Goal: Find contact information: Find contact information

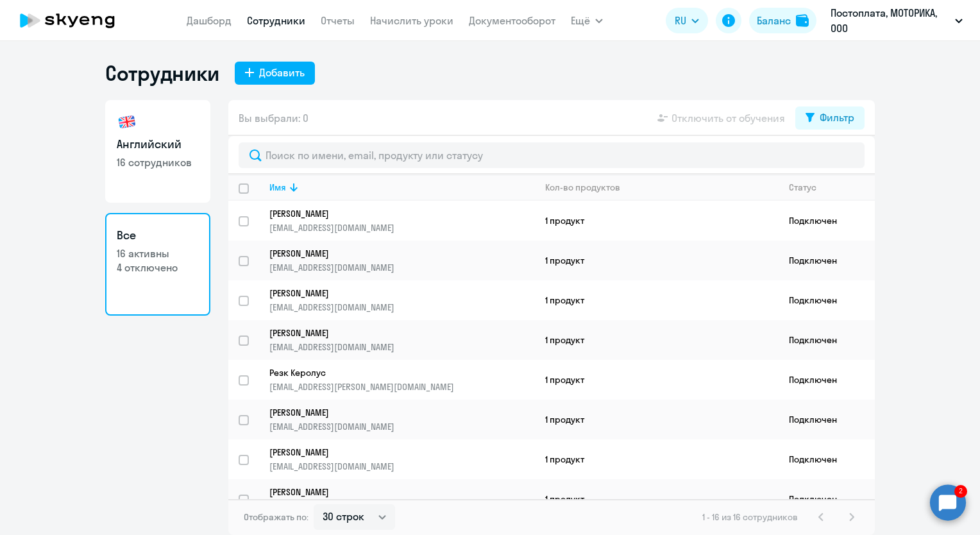
select select "30"
click at [953, 505] on circle at bounding box center [948, 502] width 36 height 36
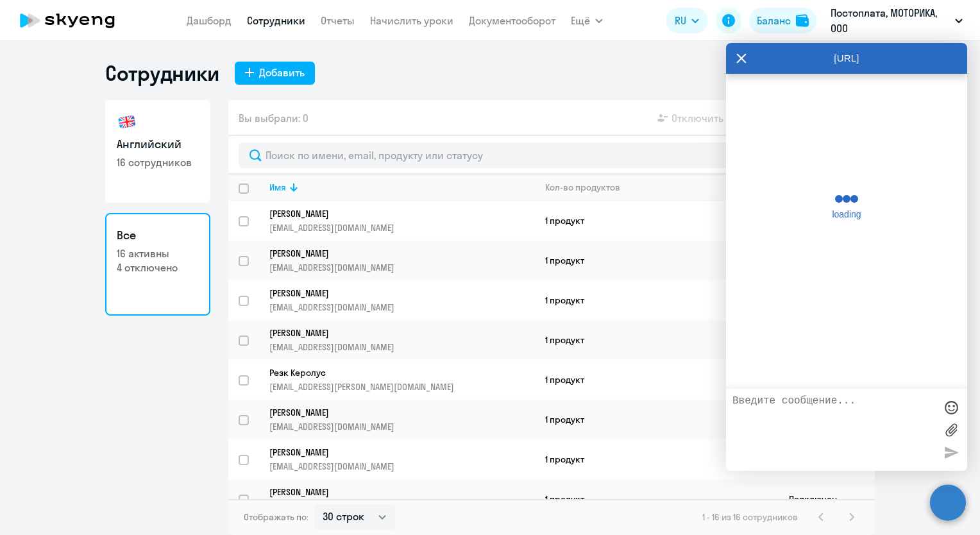
scroll to position [23713, 0]
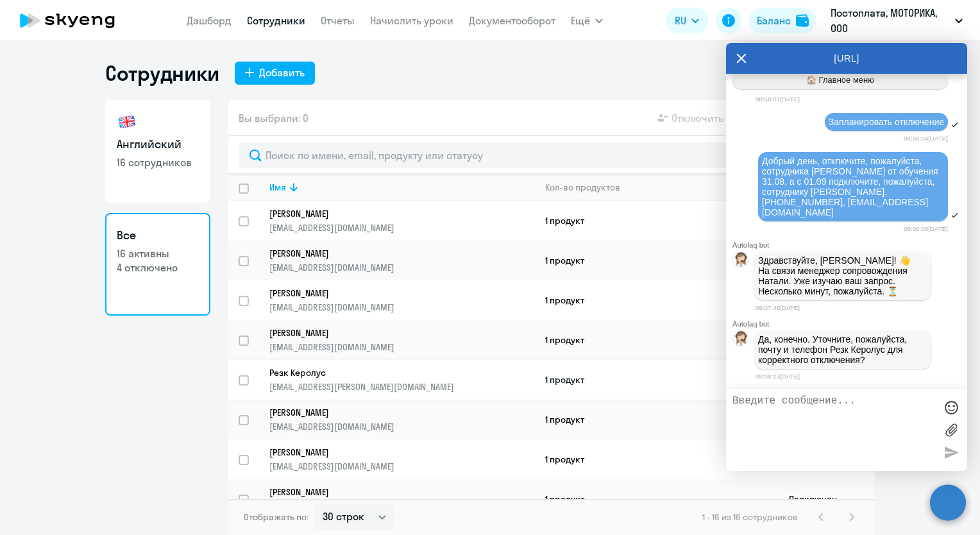
click at [311, 378] on p "Резк Керолус" at bounding box center [393, 373] width 248 height 12
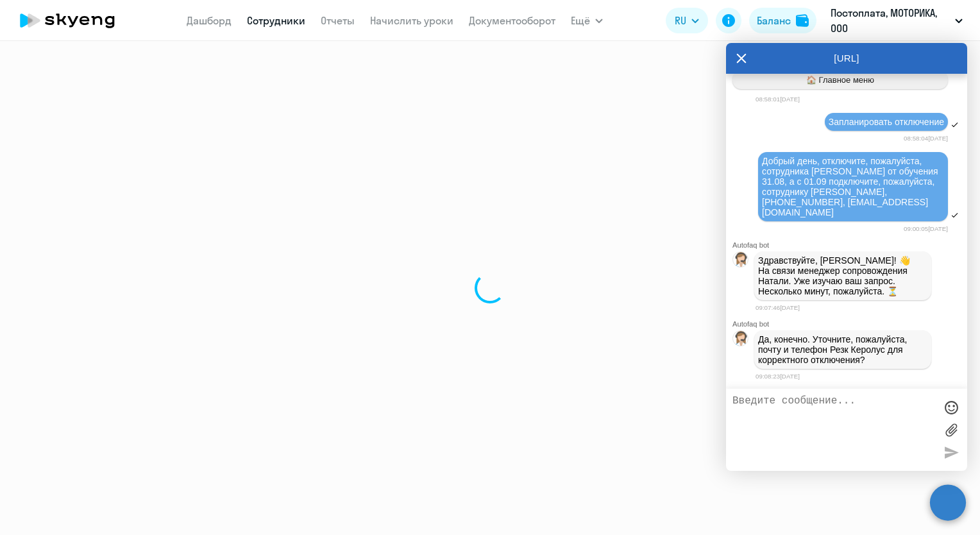
select select "english"
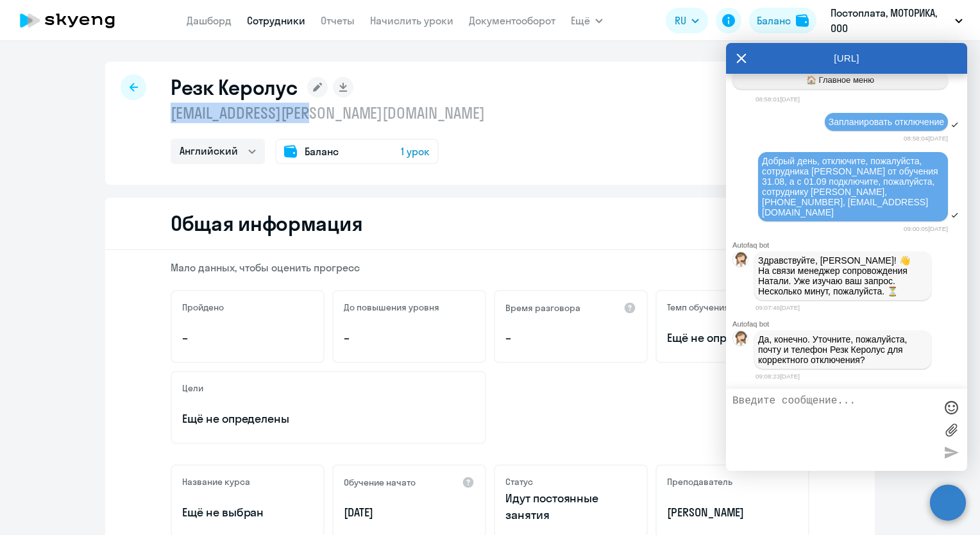
drag, startPoint x: 317, startPoint y: 115, endPoint x: 153, endPoint y: 112, distance: 163.6
click at [153, 112] on div "Резк Керолус [EMAIL_ADDRESS][PERSON_NAME][DOMAIN_NAME] Английский Баланс 1 урок" at bounding box center [489, 123] width 769 height 123
copy p "[EMAIL_ADDRESS][PERSON_NAME][DOMAIN_NAME]"
click at [807, 407] on textarea at bounding box center [833, 429] width 203 height 69
paste textarea "[EMAIL_ADDRESS][PERSON_NAME][DOMAIN_NAME]"
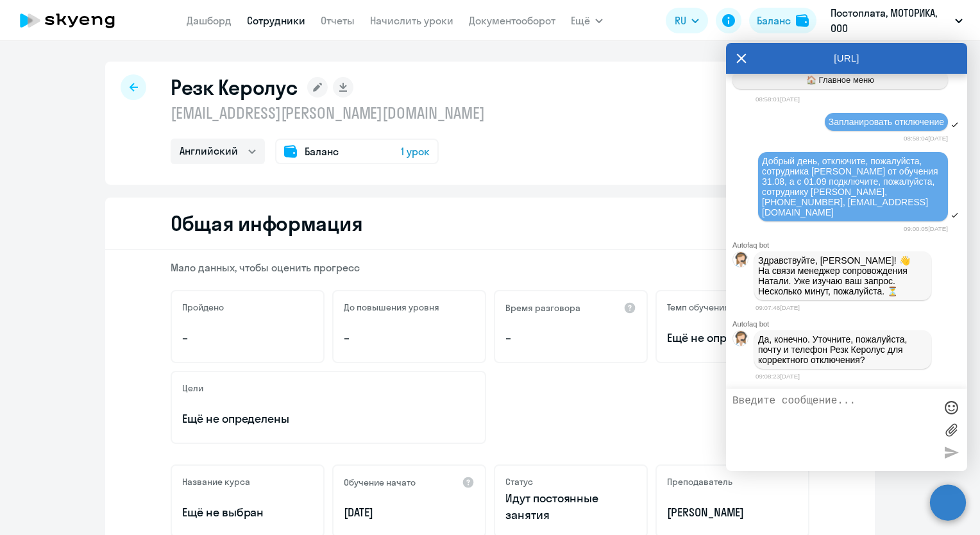
type textarea "[EMAIL_ADDRESS][PERSON_NAME][DOMAIN_NAME]"
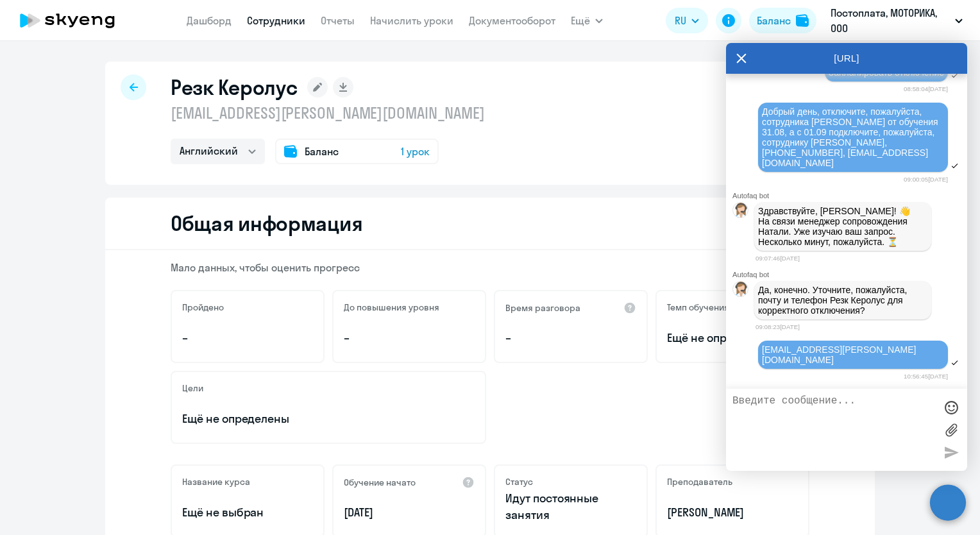
click at [811, 410] on textarea at bounding box center [833, 429] width 203 height 69
click at [741, 58] on icon at bounding box center [742, 58] width 10 height 10
